Goal: Information Seeking & Learning: Check status

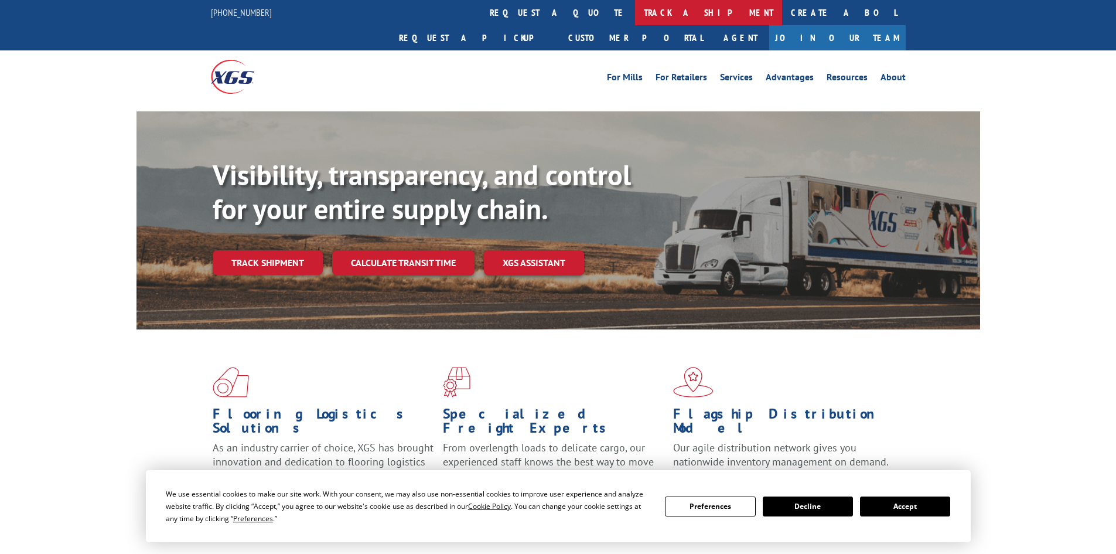
click at [635, 13] on link "track a shipment" at bounding box center [708, 12] width 147 height 25
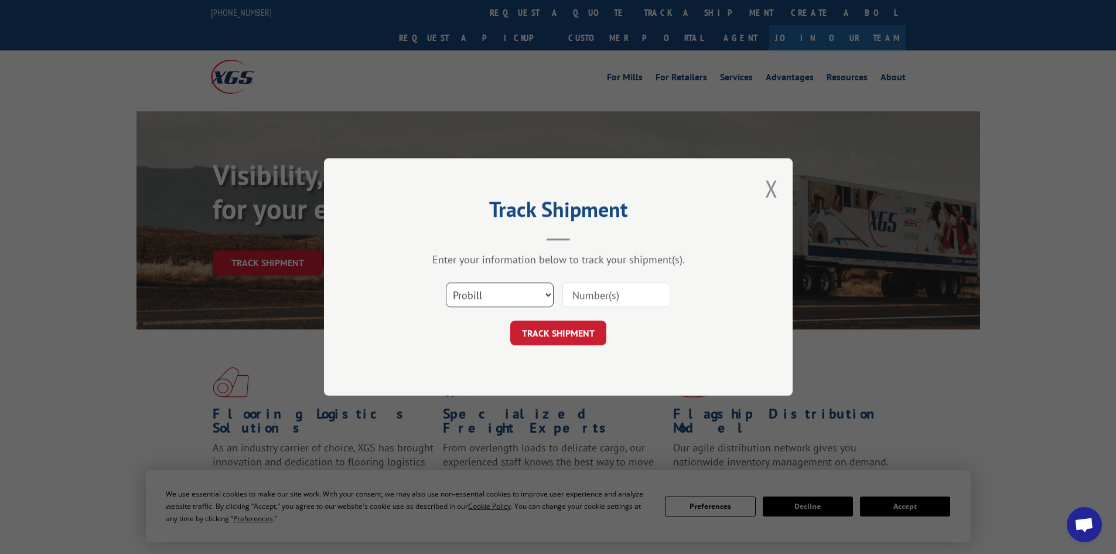
click at [511, 299] on select "Select category... Probill BOL PO" at bounding box center [500, 294] width 108 height 25
click at [446, 282] on select "Select category... Probill BOL PO" at bounding box center [500, 294] width 108 height 25
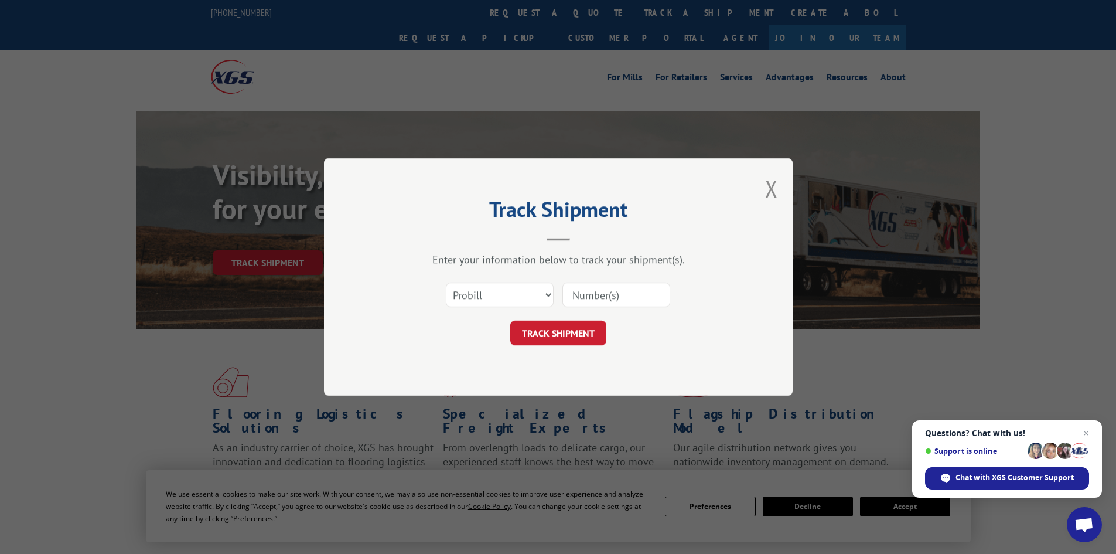
paste input "5590530"
type input "5590530"
click at [578, 330] on button "TRACK SHIPMENT" at bounding box center [558, 332] width 96 height 25
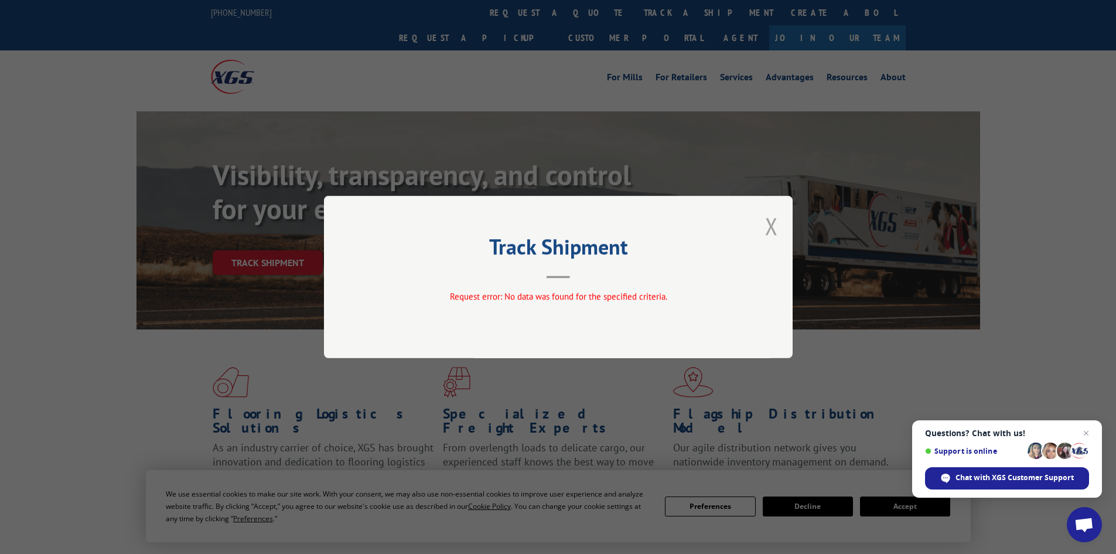
click at [768, 224] on button "Close modal" at bounding box center [771, 225] width 13 height 31
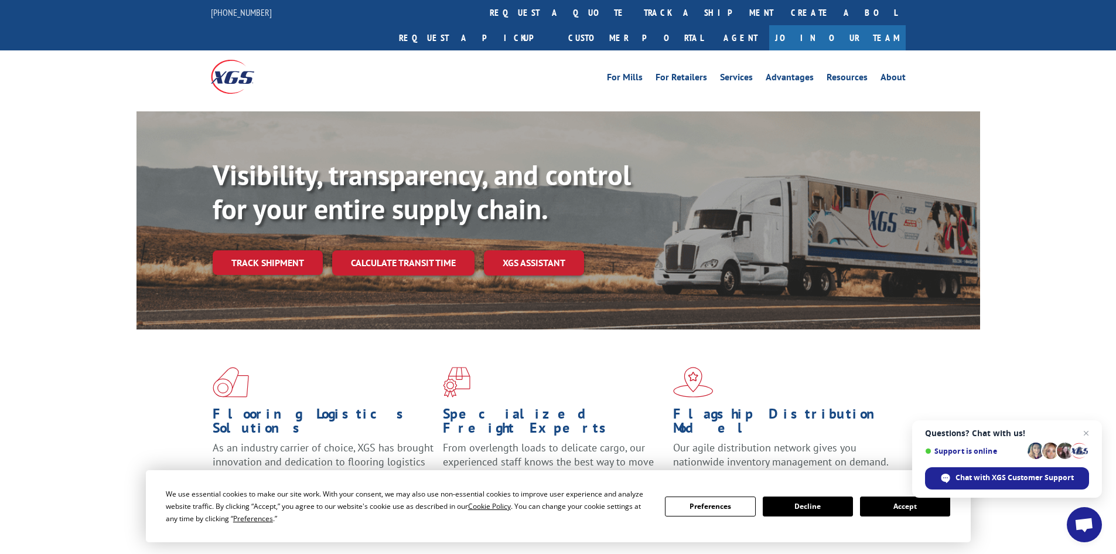
click at [635, 5] on link "track a shipment" at bounding box center [708, 12] width 147 height 25
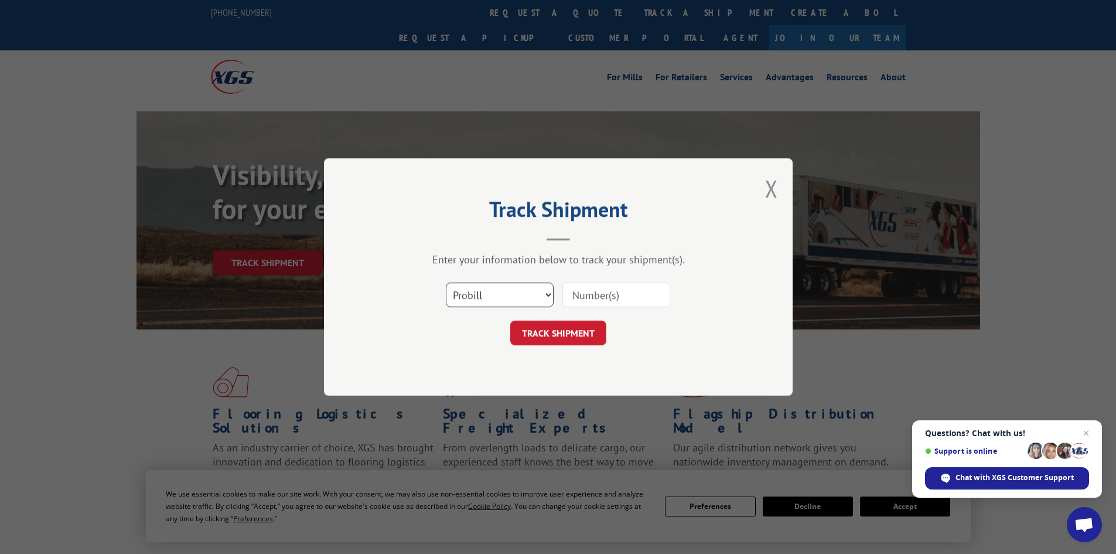
click at [484, 301] on select "Select category... Probill BOL PO" at bounding box center [500, 294] width 108 height 25
select select "bol"
click at [446, 282] on select "Select category... Probill BOL PO" at bounding box center [500, 294] width 108 height 25
paste input "5590530"
type input "5590530"
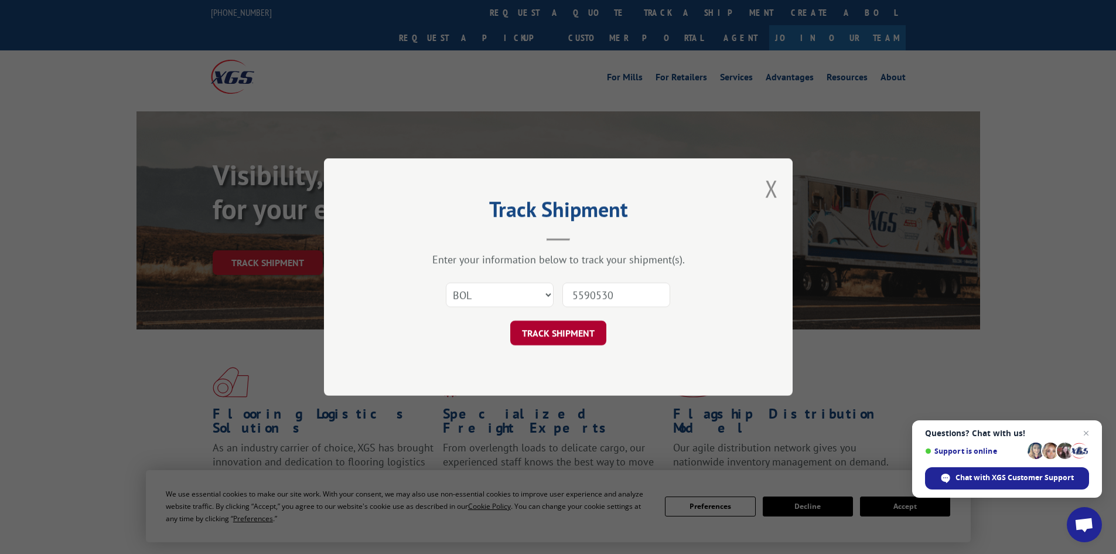
click at [588, 341] on button "TRACK SHIPMENT" at bounding box center [558, 332] width 96 height 25
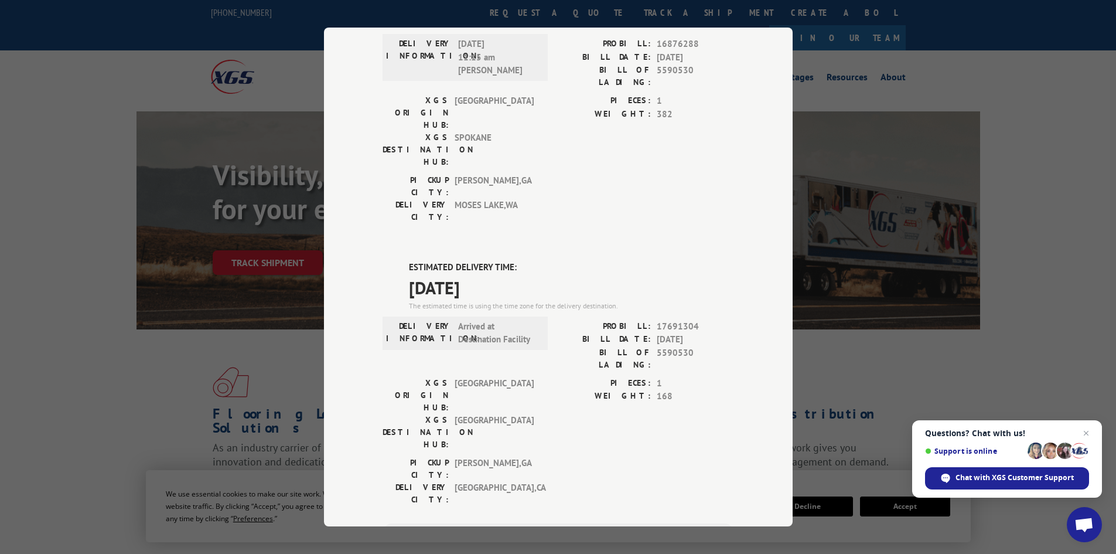
scroll to position [220, 0]
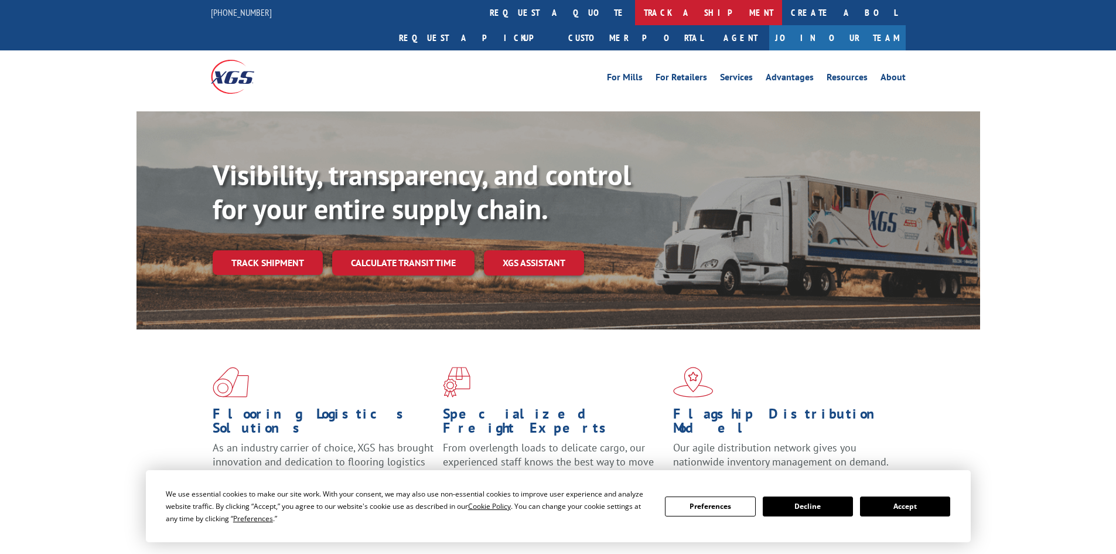
click at [635, 14] on link "track a shipment" at bounding box center [708, 12] width 147 height 25
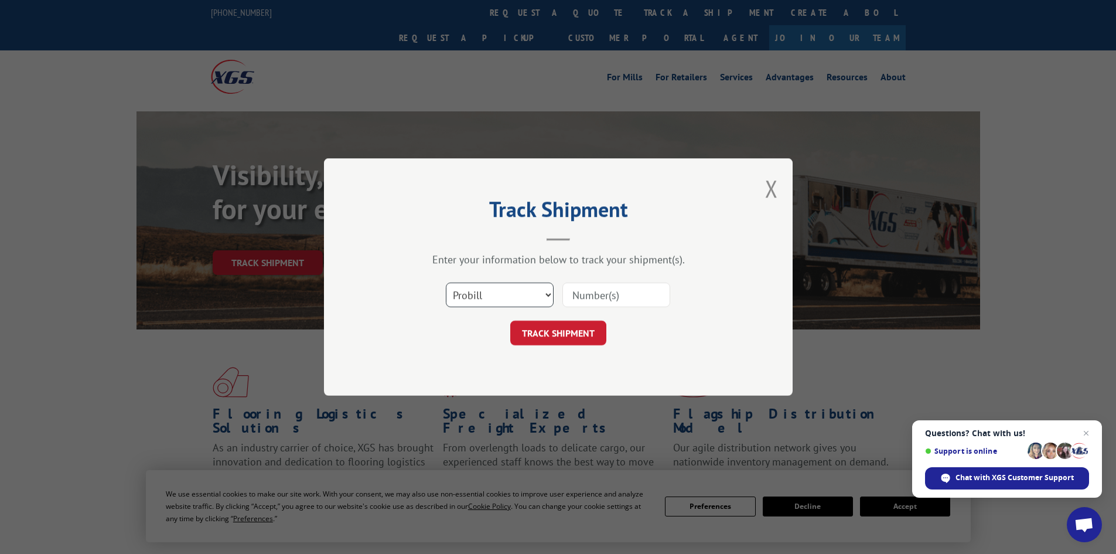
click at [502, 295] on select "Select category... Probill BOL PO" at bounding box center [500, 294] width 108 height 25
click at [446, 282] on select "Select category... Probill BOL PO" at bounding box center [500, 294] width 108 height 25
paste input "5590506"
type input "5590506"
click at [551, 336] on button "TRACK SHIPMENT" at bounding box center [558, 332] width 96 height 25
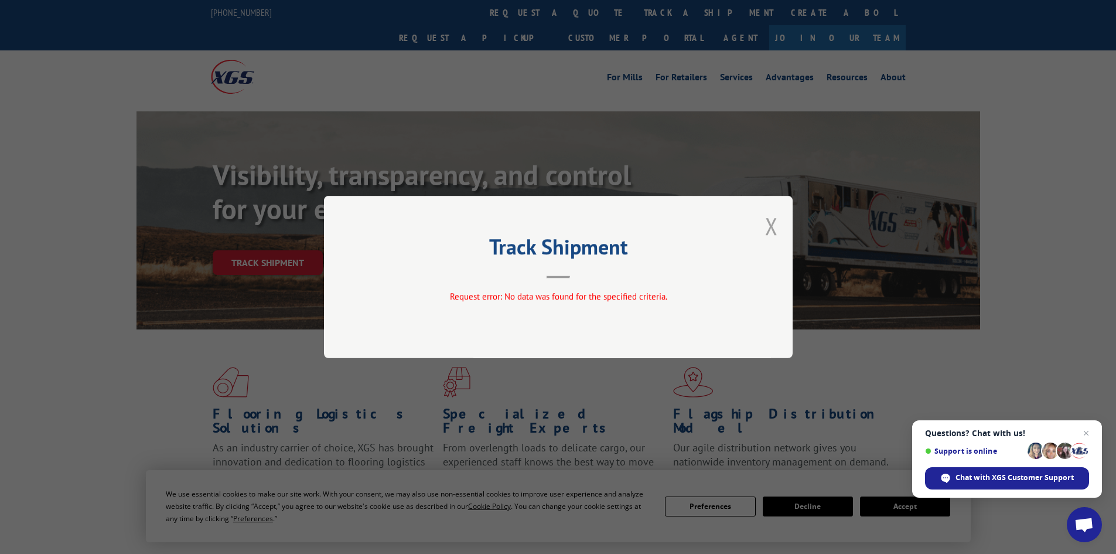
click at [775, 229] on button "Close modal" at bounding box center [771, 225] width 13 height 31
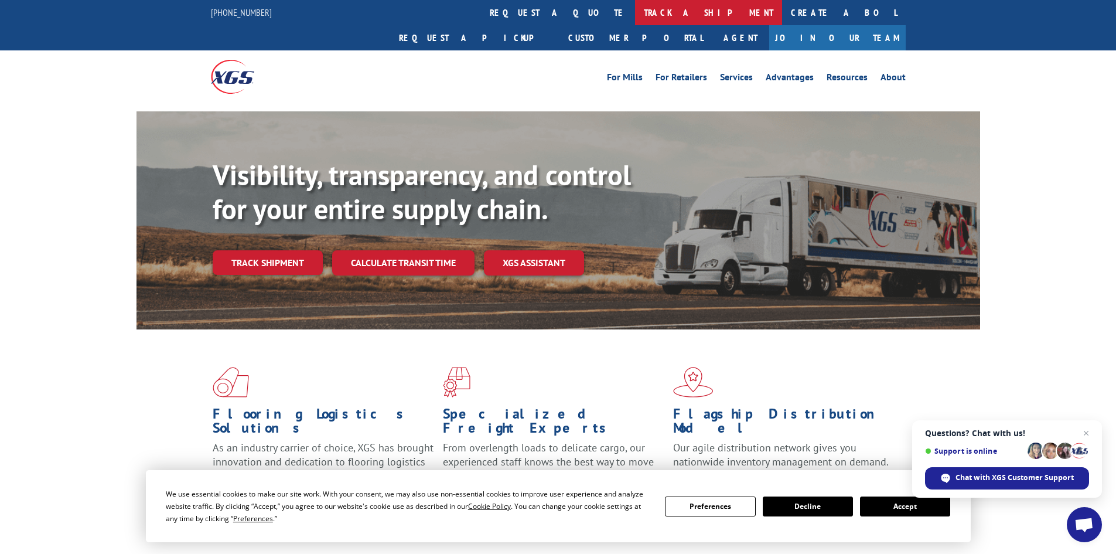
click at [635, 11] on link "track a shipment" at bounding box center [708, 12] width 147 height 25
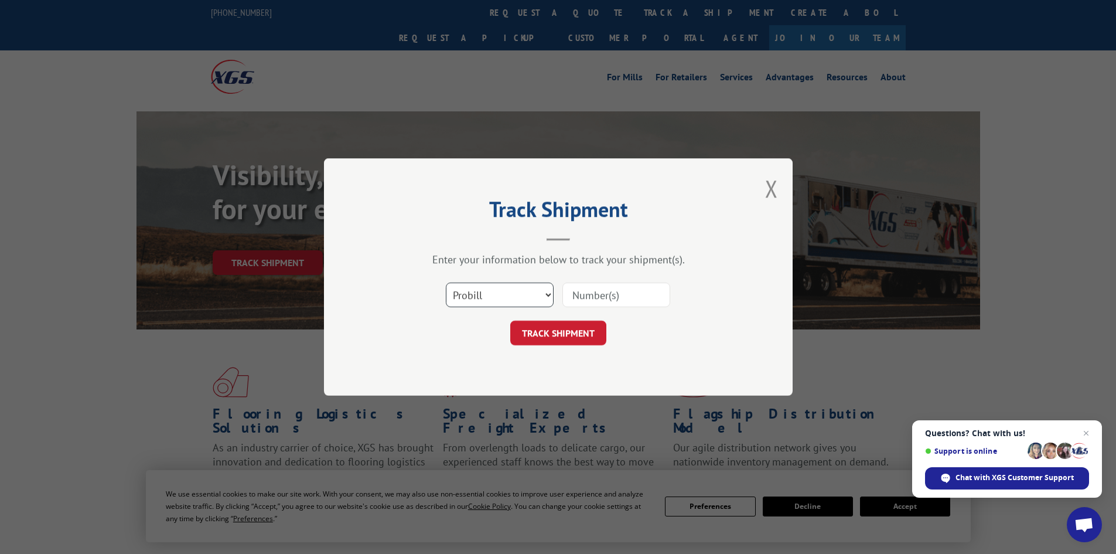
click at [497, 291] on select "Select category... Probill BOL PO" at bounding box center [500, 294] width 108 height 25
select select "bol"
click at [446, 282] on select "Select category... Probill BOL PO" at bounding box center [500, 294] width 108 height 25
paste input "5590506"
type input "5590506"
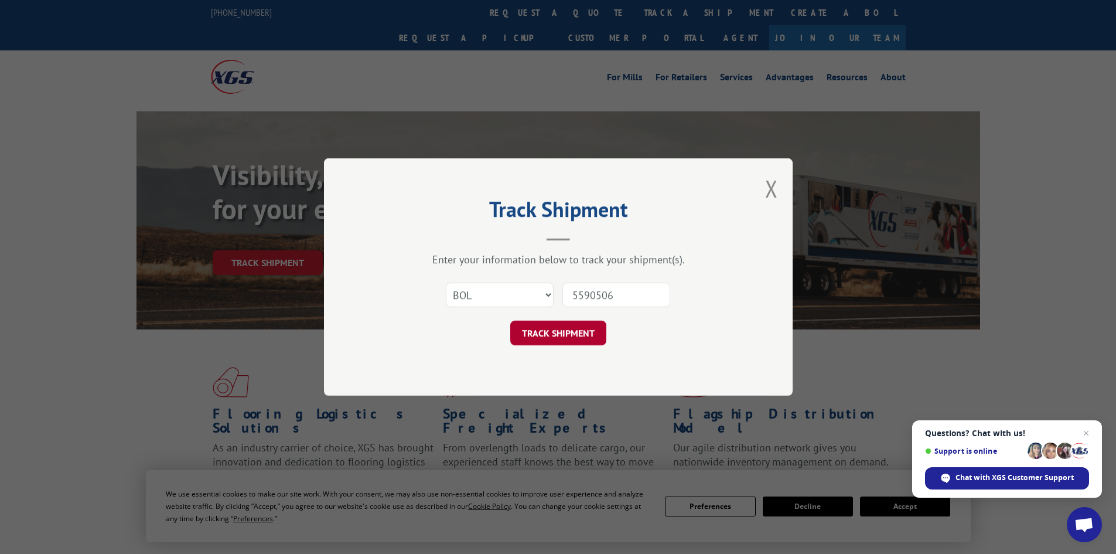
click at [571, 333] on button "TRACK SHIPMENT" at bounding box center [558, 332] width 96 height 25
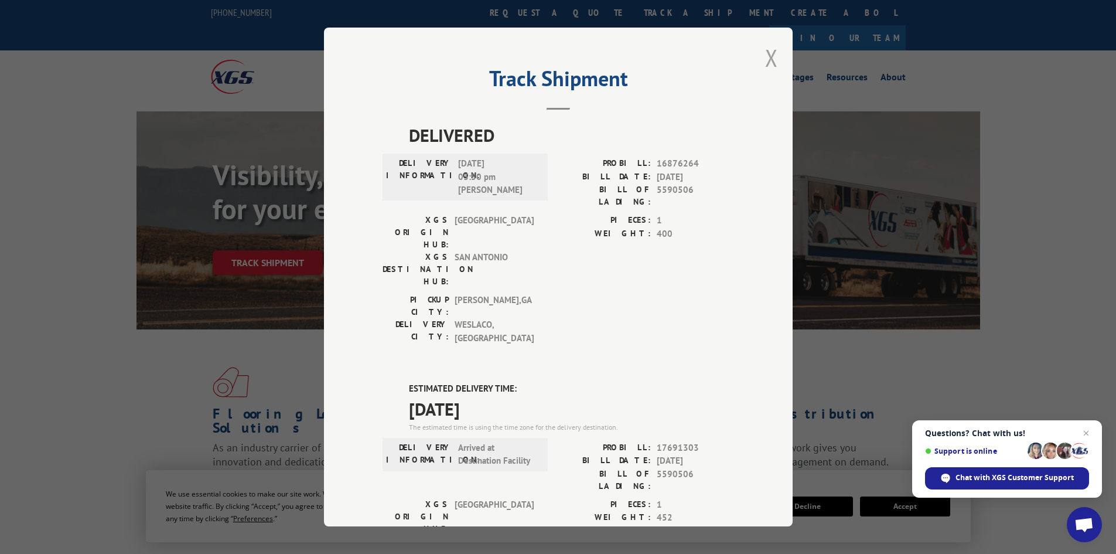
click at [765, 56] on button "Close modal" at bounding box center [771, 57] width 13 height 31
